Goal: Task Accomplishment & Management: Manage account settings

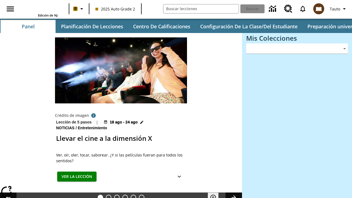
type input "-1"
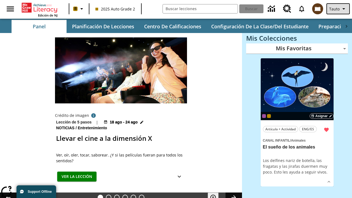
click at [339, 9] on span "Tauto" at bounding box center [334, 9] width 10 height 6
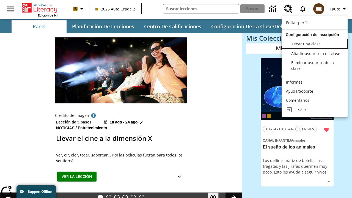
click at [315, 43] on span "Crear una clase" at bounding box center [306, 43] width 29 height 5
click at [315, 53] on span "Añadir usuarios a mi clase" at bounding box center [316, 52] width 49 height 5
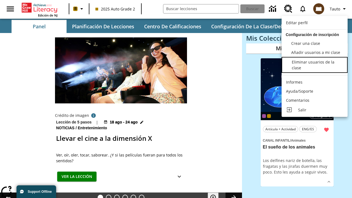
click at [315, 65] on div "Eliminar usuarios de la clase" at bounding box center [317, 65] width 51 height 12
